Goal: Navigation & Orientation: Find specific page/section

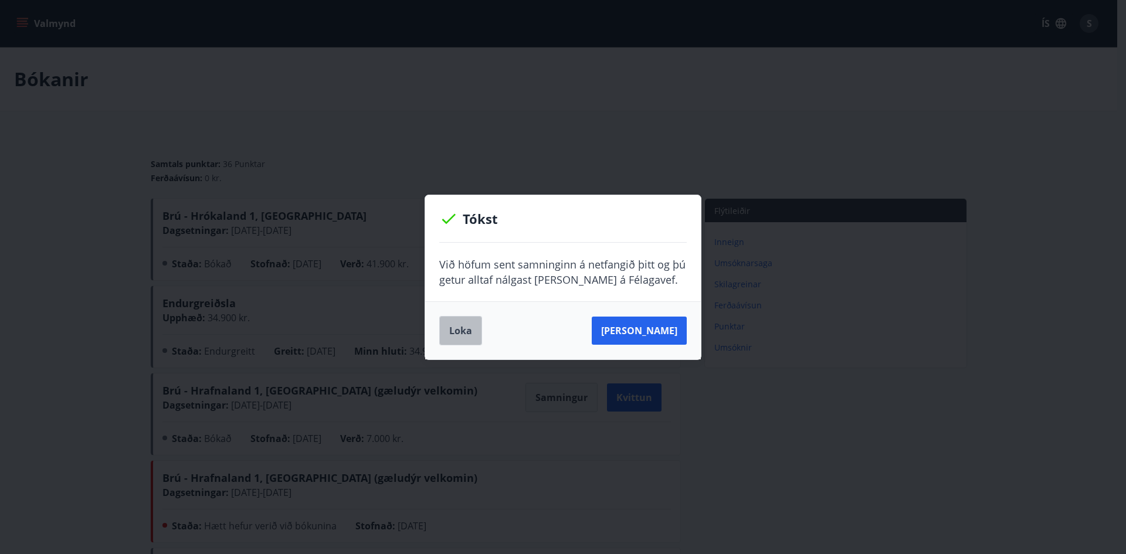
click at [468, 326] on button "Loka" at bounding box center [460, 330] width 43 height 29
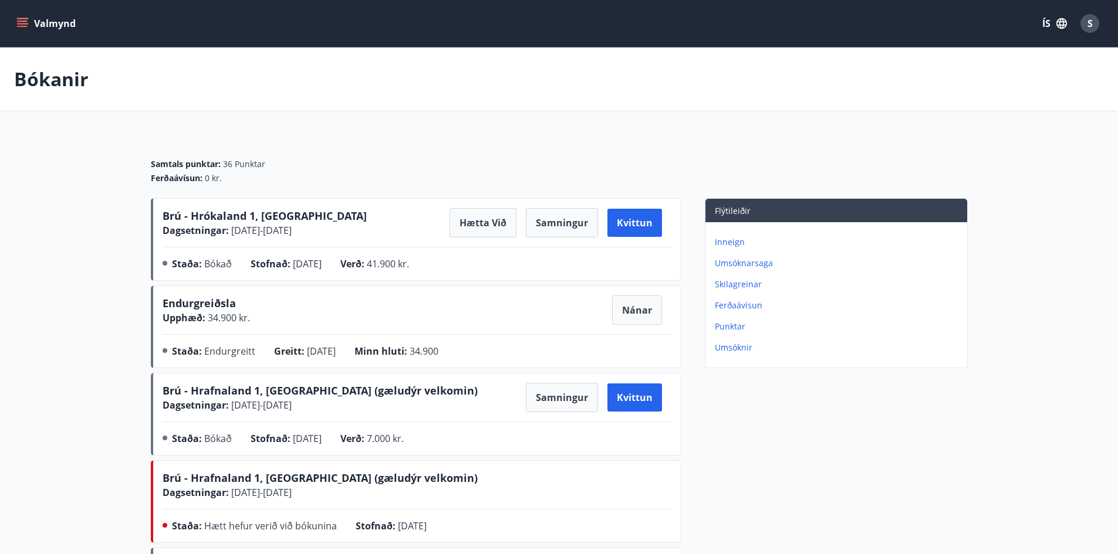
click at [19, 19] on icon "menu" at bounding box center [22, 24] width 12 height 12
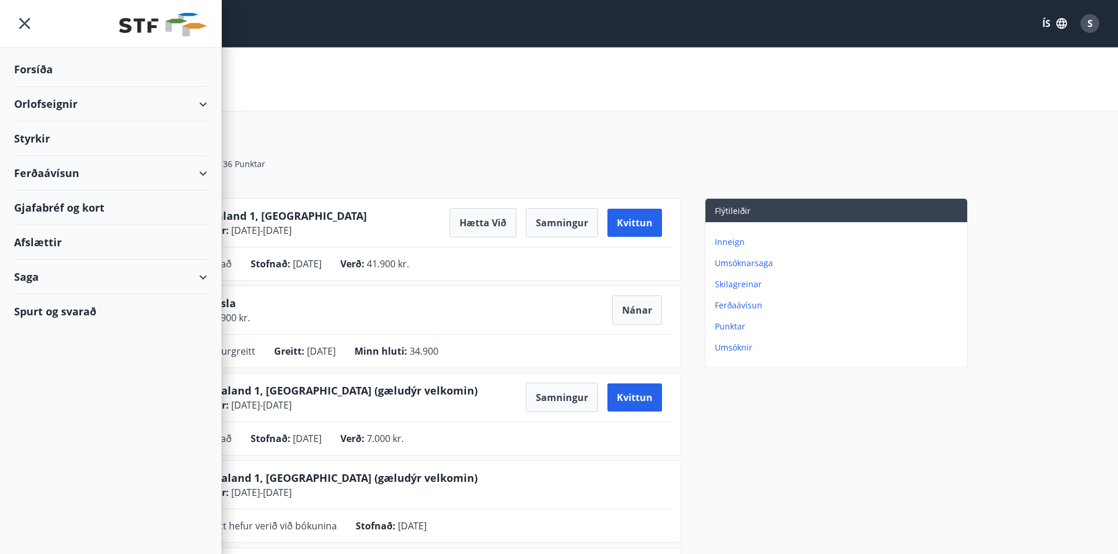
click at [55, 103] on div "Orlofseignir" at bounding box center [110, 104] width 193 height 35
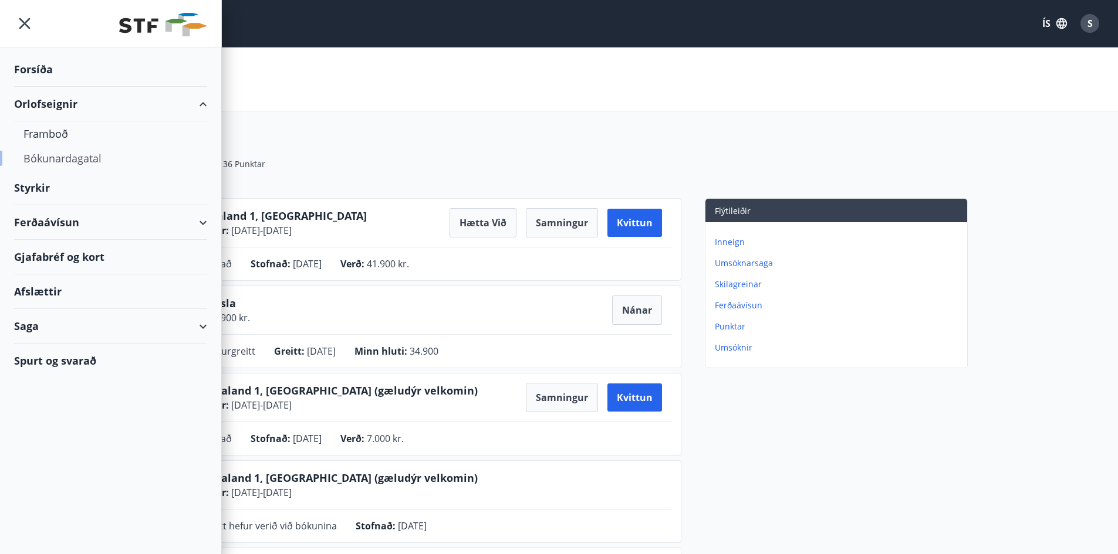
click at [38, 151] on div "Bókunardagatal" at bounding box center [110, 158] width 174 height 25
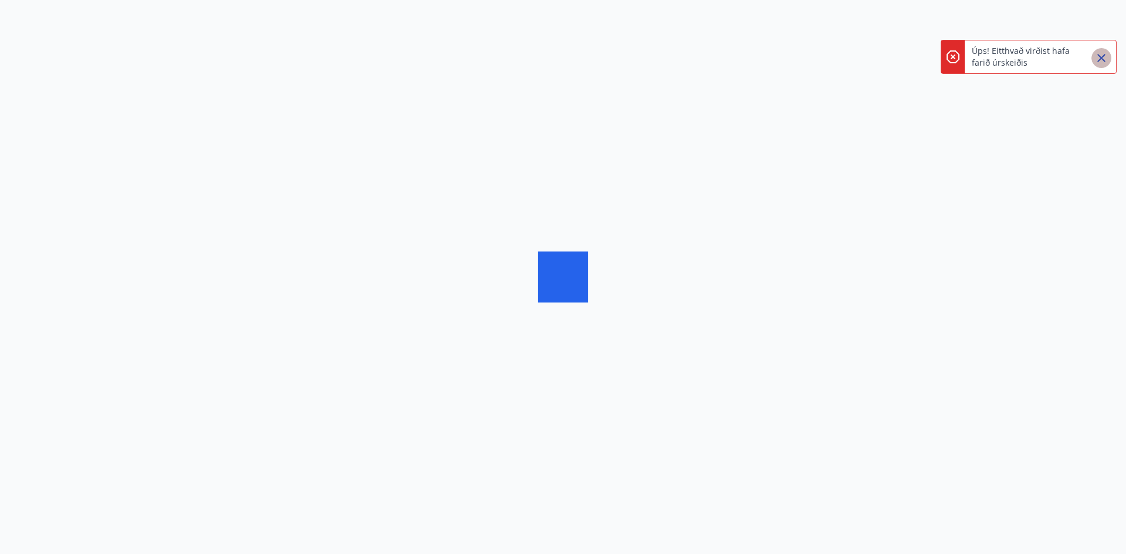
click at [1099, 59] on icon "Close" at bounding box center [1102, 58] width 14 height 14
